Goal: Transaction & Acquisition: Purchase product/service

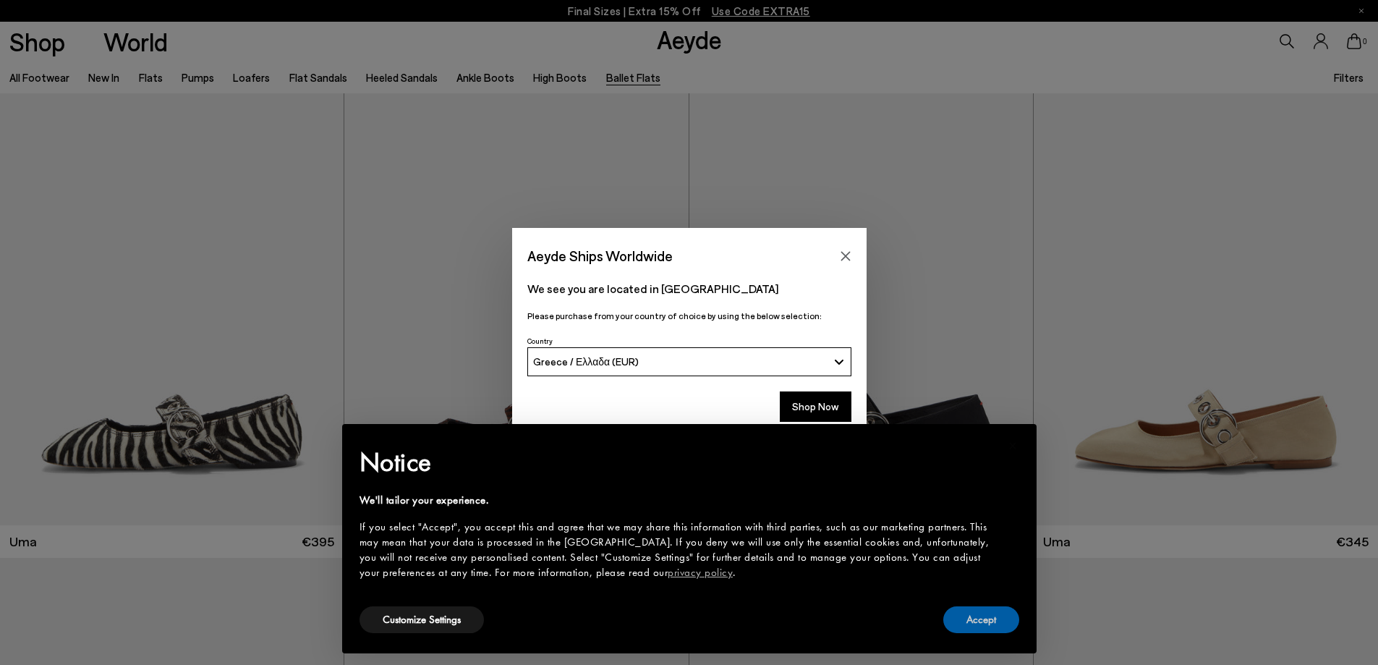
drag, startPoint x: 977, startPoint y: 613, endPoint x: 911, endPoint y: 501, distance: 129.4
click at [977, 608] on button "Accept" at bounding box center [981, 619] width 76 height 27
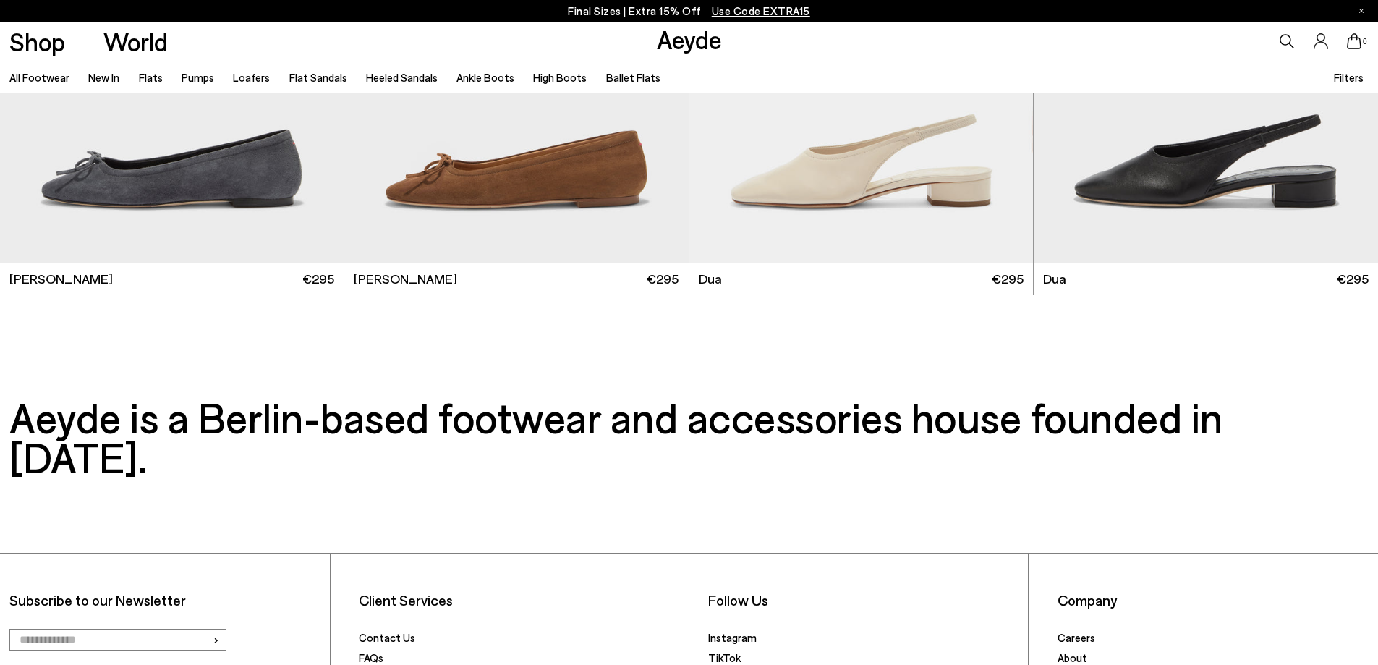
scroll to position [3037, 0]
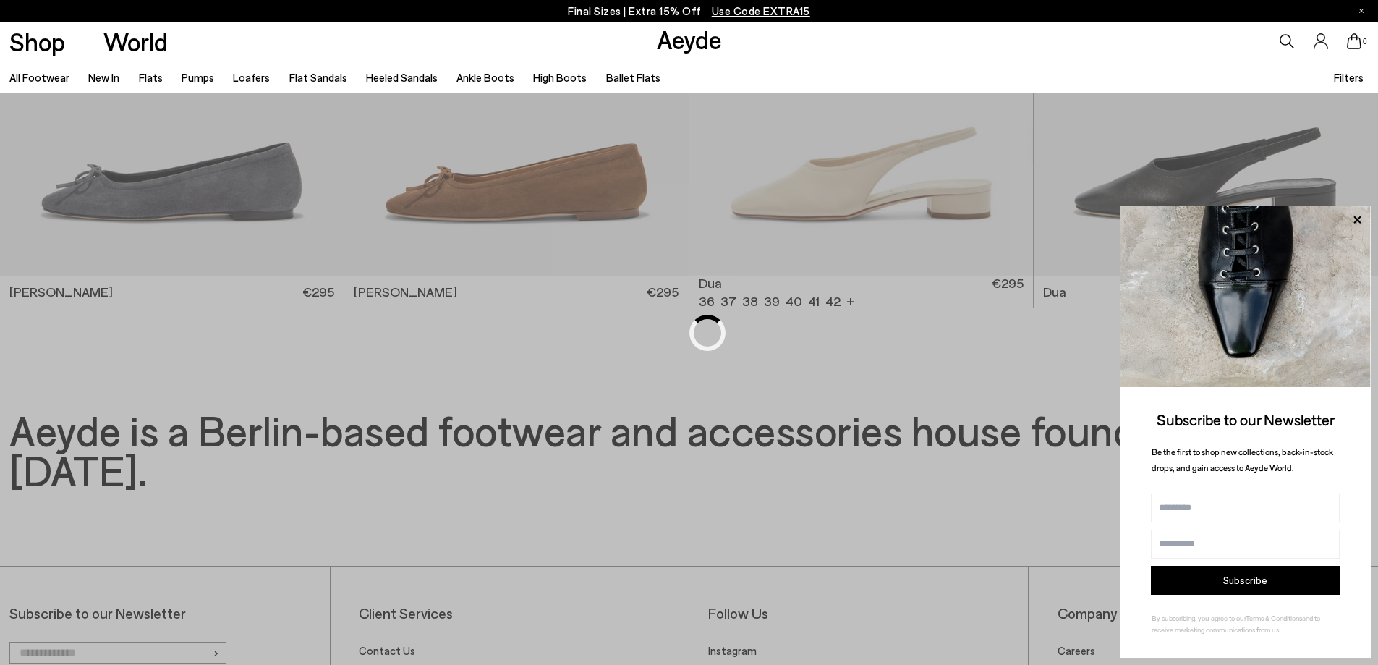
scroll to position [1071, 0]
